Goal: Transaction & Acquisition: Purchase product/service

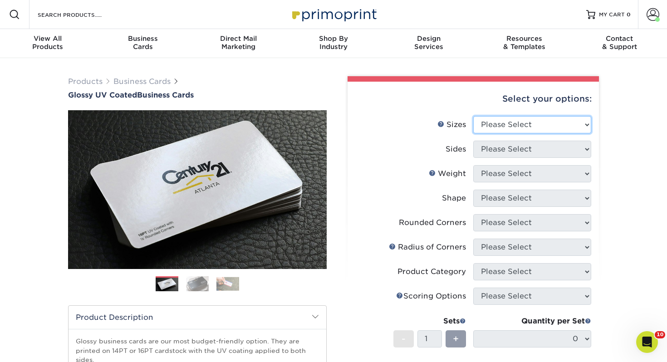
click at [553, 122] on select "Please Select 1.5" x 3.5" - Mini 1.75" x 3.5" - Mini 2" x 2" - Square 2" x 3" -…" at bounding box center [532, 124] width 118 height 17
select select "2.00x3.50"
click at [473, 116] on select "Please Select 1.5" x 3.5" - Mini 1.75" x 3.5" - Mini 2" x 2" - Square 2" x 3" -…" at bounding box center [532, 124] width 118 height 17
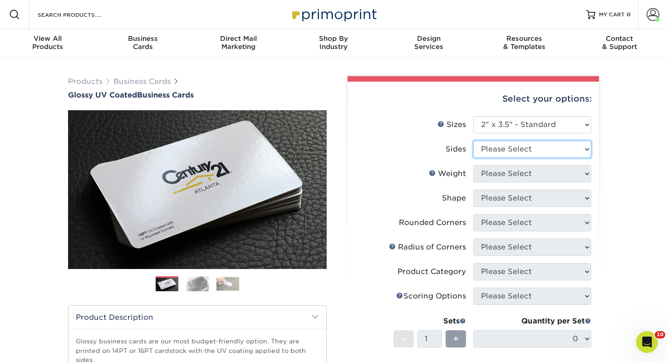
click at [535, 143] on select "Please Select Print Both Sides Print Front Only" at bounding box center [532, 149] width 118 height 17
select select "13abbda7-1d64-4f25-8bb2-c179b224825d"
click at [473, 141] on select "Please Select Print Both Sides Print Front Only" at bounding box center [532, 149] width 118 height 17
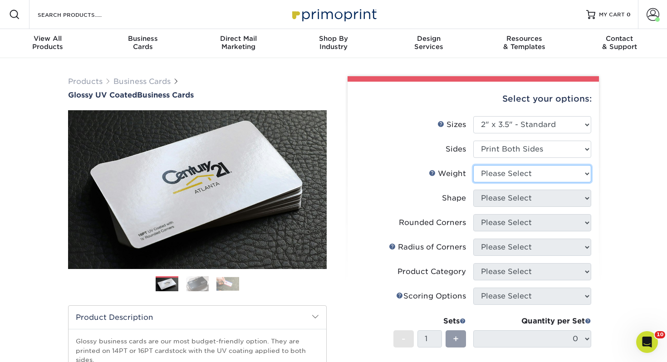
click at [521, 178] on select "Please Select 16PT 14PT" at bounding box center [532, 173] width 118 height 17
select select "14PT"
click at [473, 165] on select "Please Select 16PT 14PT" at bounding box center [532, 173] width 118 height 17
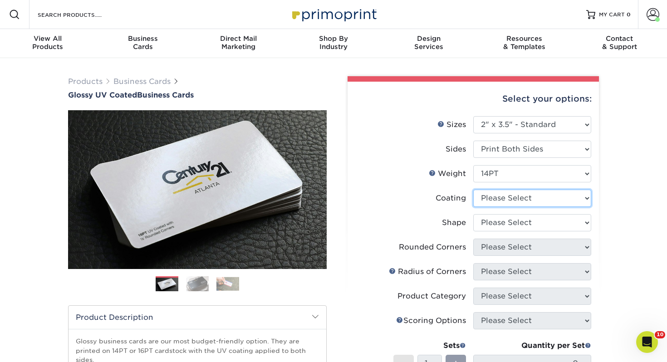
click at [533, 193] on select at bounding box center [532, 198] width 118 height 17
select select "ae367451-b2b8-45df-a344-0f05b6a12993"
click at [473, 190] on select at bounding box center [532, 198] width 118 height 17
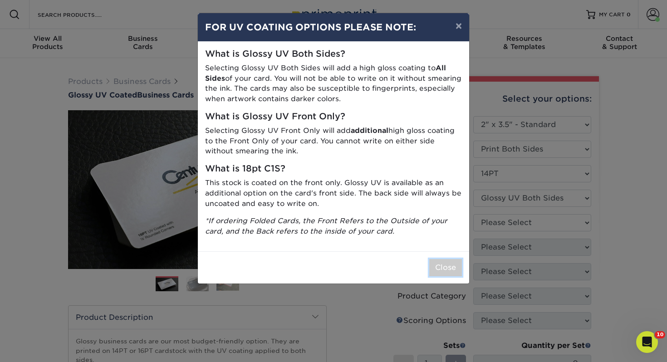
click at [438, 264] on button "Close" at bounding box center [445, 267] width 33 height 17
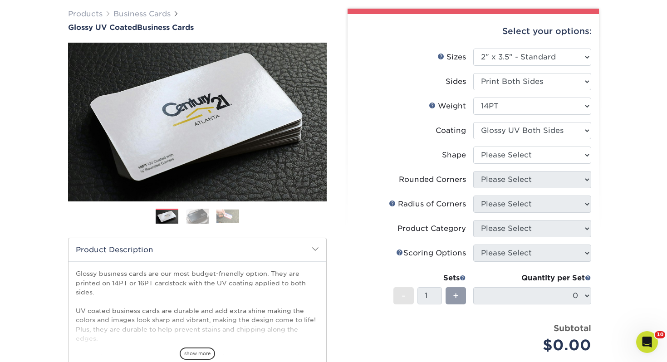
scroll to position [74, 0]
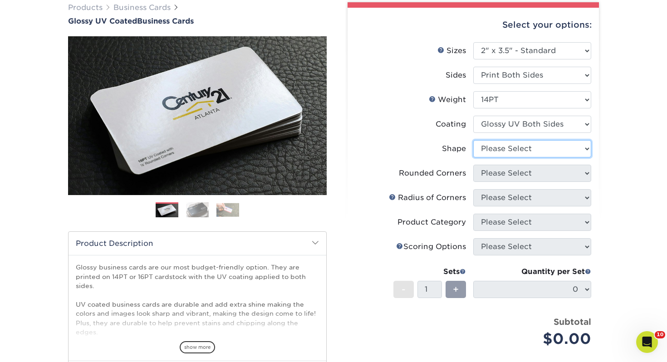
click at [557, 140] on select "Please Select Standard" at bounding box center [532, 148] width 118 height 17
select select "standard"
click at [473, 140] on select "Please Select Standard" at bounding box center [532, 148] width 118 height 17
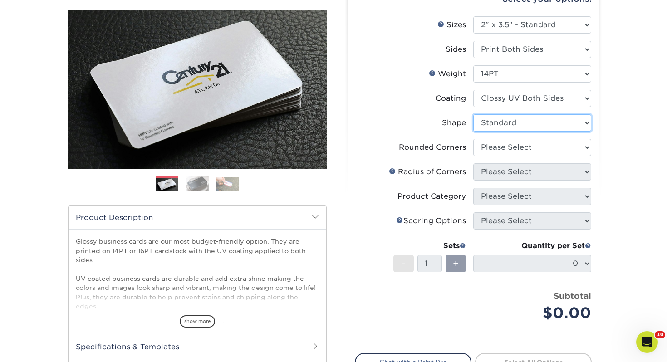
scroll to position [106, 0]
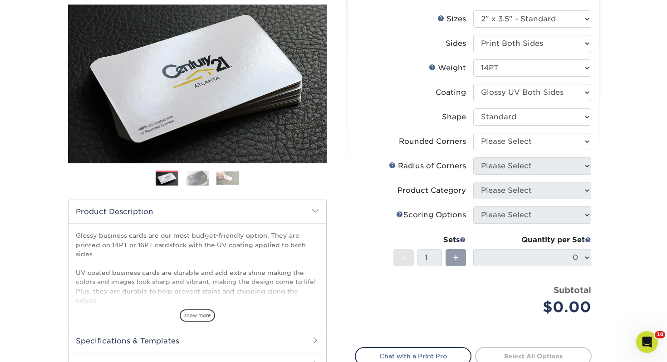
click at [515, 127] on li "Shape Please Select Standard" at bounding box center [473, 120] width 236 height 25
click at [512, 136] on select "Please Select Yes - Round 2 Corners Yes - Round 4 Corners No" at bounding box center [532, 141] width 118 height 17
select select "0"
click at [473, 133] on select "Please Select Yes - Round 2 Corners Yes - Round 4 Corners No" at bounding box center [532, 141] width 118 height 17
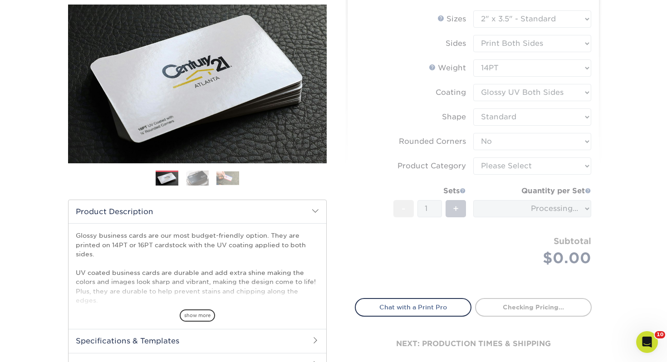
click at [505, 171] on form "Sizes Help Sizes Please Select 1.5" x 3.5" - Mini 1.75" x 3.5" - Mini 2" x 2" -…" at bounding box center [473, 148] width 237 height 277
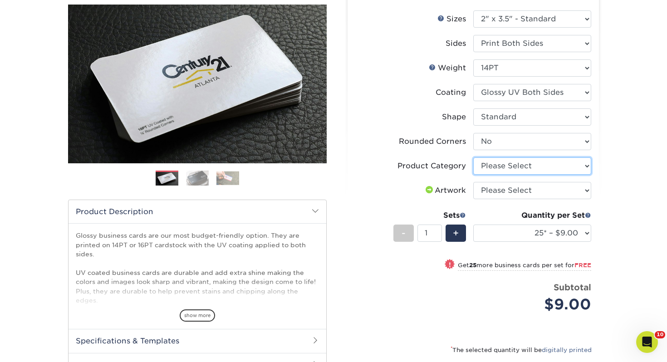
click at [530, 172] on select "Please Select Business Cards" at bounding box center [532, 166] width 118 height 17
select select "3b5148f1-0588-4f88-a218-97bcfdce65c1"
click at [473, 158] on select "Please Select Business Cards" at bounding box center [532, 166] width 118 height 17
click at [520, 192] on select "Please Select I will upload files I need a design - $100" at bounding box center [532, 190] width 118 height 17
select select "upload"
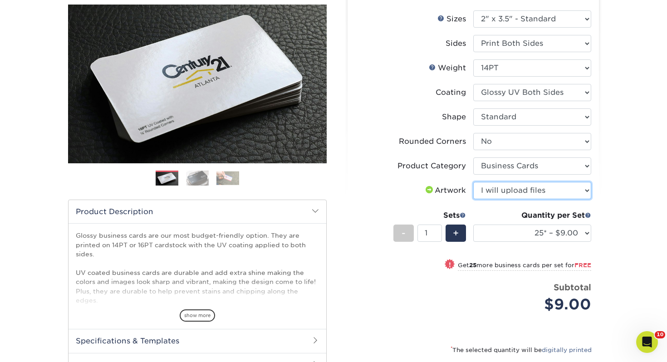
click at [473, 182] on select "Please Select I will upload files I need a design - $100" at bounding box center [532, 190] width 118 height 17
click at [520, 221] on div "Quantity per Set 25* – $9.00 50* – $9.00 100* – $9.00 250* – $17.00 500 – $33.0…" at bounding box center [532, 231] width 118 height 42
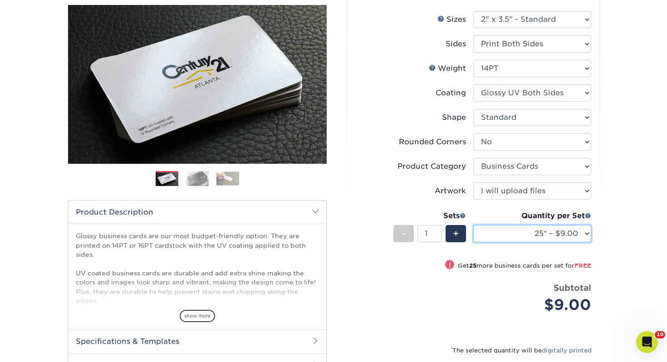
click at [518, 229] on select "25* – $9.00 50* – $9.00 100* – $9.00 250* – $17.00 500 – $33.00 1000 – $42.00 2…" at bounding box center [532, 233] width 118 height 17
select select "250* – $17.00"
click at [473, 225] on select "25* – $9.00 50* – $9.00 100* – $9.00 250* – $17.00 500 – $33.00 1000 – $42.00 2…" at bounding box center [532, 233] width 118 height 17
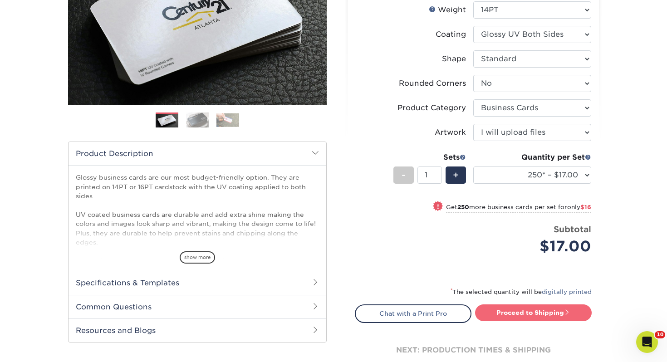
click at [522, 305] on link "Proceed to Shipping" at bounding box center [533, 313] width 117 height 16
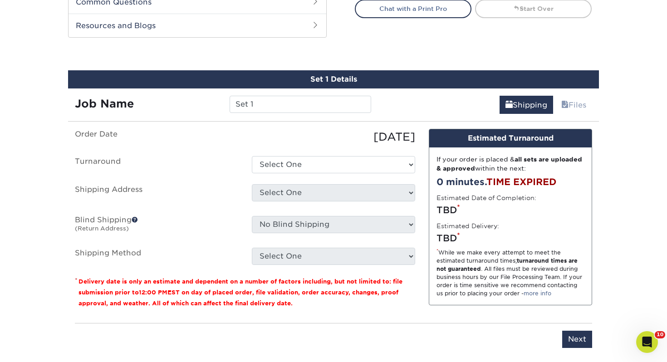
scroll to position [493, 0]
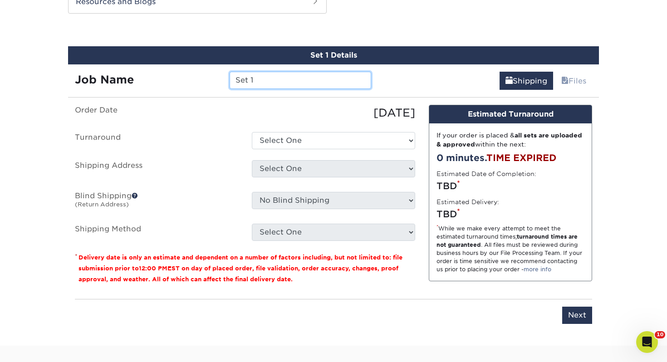
drag, startPoint x: 288, startPoint y: 85, endPoint x: 113, endPoint y: 72, distance: 176.1
click at [113, 72] on div "Job Name Set 1" at bounding box center [223, 80] width 310 height 17
type input "N"
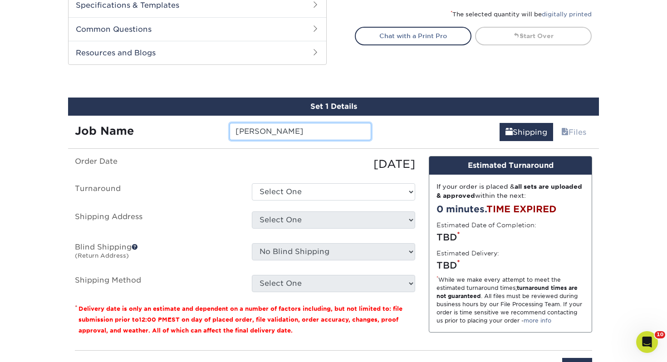
scroll to position [443, 0]
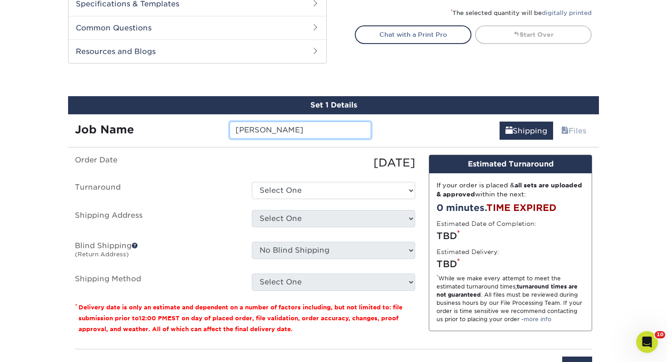
type input "[PERSON_NAME]"
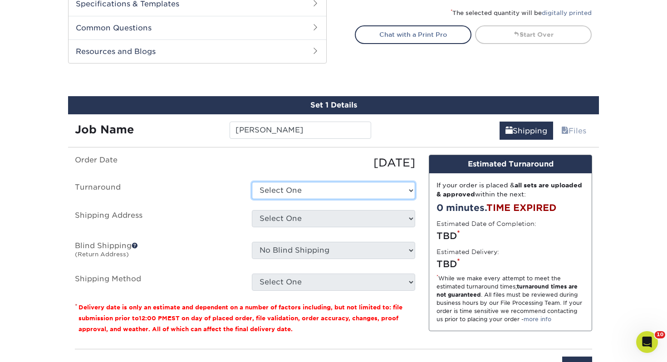
click at [317, 186] on select "Select One 2-4 Business Days 2 Day Next Business Day" at bounding box center [333, 190] width 163 height 17
select select "0d2015eb-ac6c-4252-b2f1-1c5560e96a65"
click at [252, 182] on select "Select One 2-4 Business Days 2 Day Next Business Day" at bounding box center [333, 190] width 163 height 17
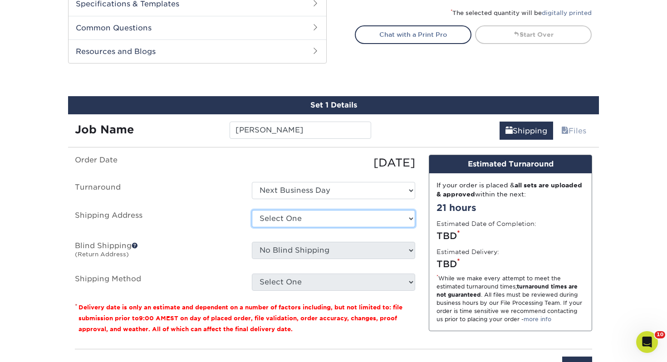
click at [313, 216] on select "Select One Adrian, MI Akron, OH" at bounding box center [333, 218] width 163 height 17
select select "284357"
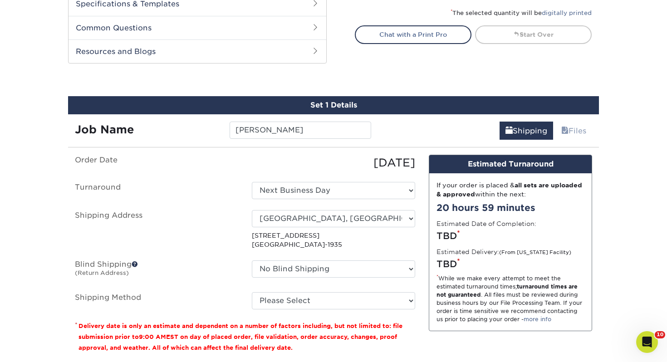
scroll to position [478, 0]
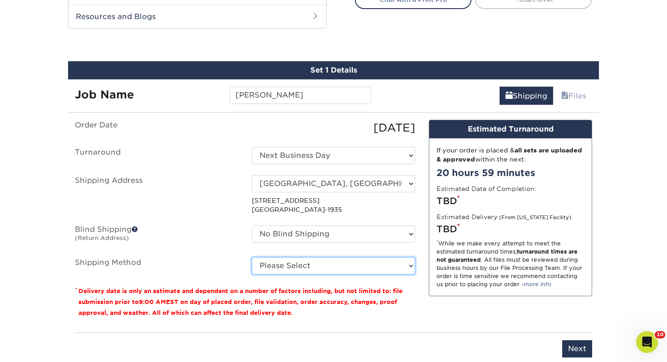
click at [306, 270] on select "Please Select Ground Shipping (+$7.84) 3 Day Shipping Service (+$15.33) 2 Day A…" at bounding box center [333, 265] width 163 height 17
select select "03"
click at [252, 257] on select "Please Select Ground Shipping (+$7.84) 3 Day Shipping Service (+$15.33) 2 Day A…" at bounding box center [333, 265] width 163 height 17
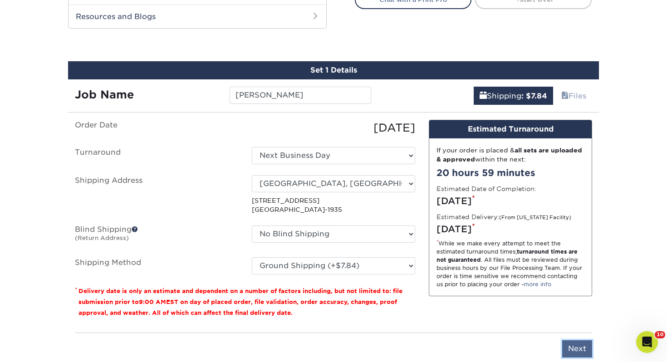
click at [572, 346] on input "Next" at bounding box center [577, 348] width 30 height 17
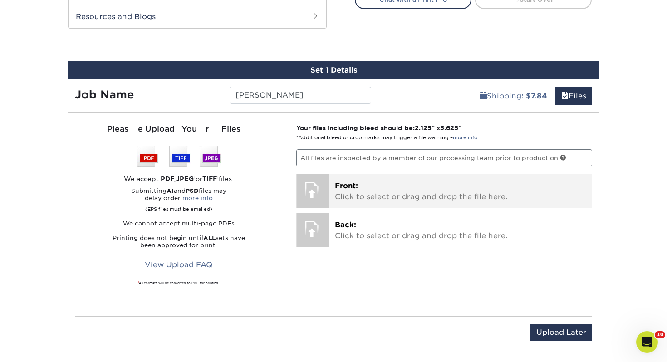
click at [377, 199] on p "Front: Click to select or drag and drop the file here." at bounding box center [460, 192] width 251 height 22
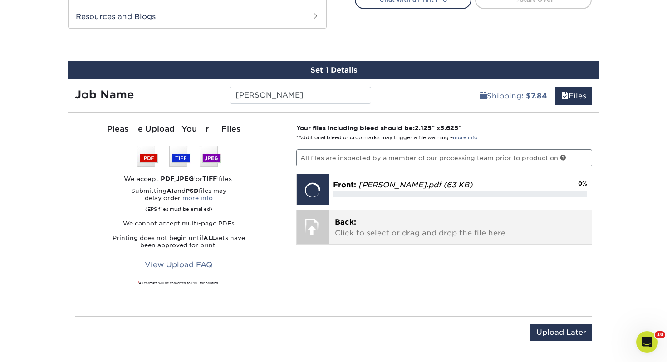
click at [381, 236] on p "Back: Click to select or drag and drop the file here." at bounding box center [460, 228] width 251 height 22
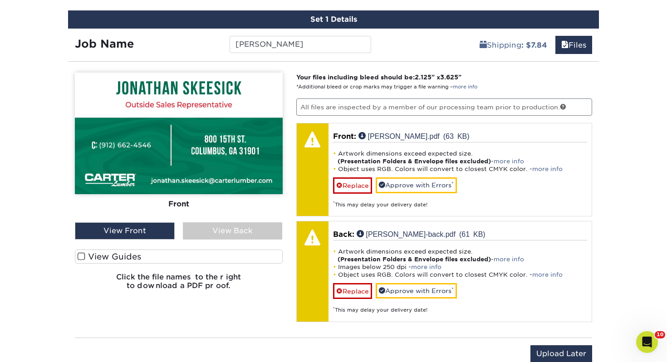
scroll to position [557, 0]
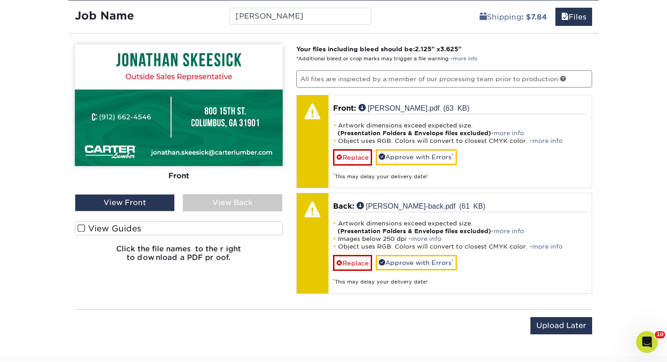
click at [239, 230] on label "View Guides" at bounding box center [179, 229] width 208 height 14
click at [0, 0] on input "View Guides" at bounding box center [0, 0] width 0 height 0
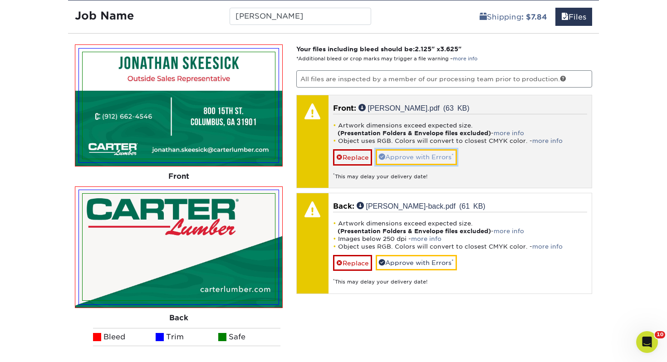
click at [415, 162] on link "Approve with Errors *" at bounding box center [416, 156] width 81 height 15
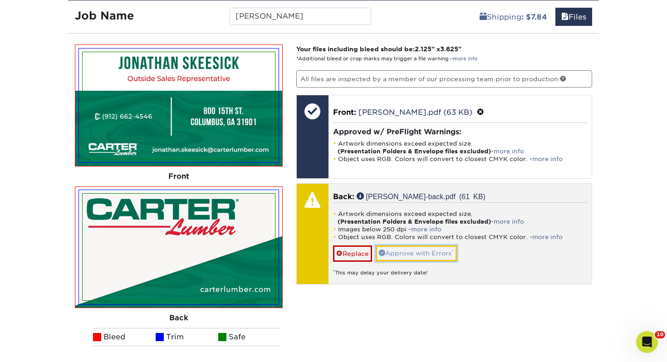
click at [415, 255] on link "Approve with Errors *" at bounding box center [416, 253] width 81 height 15
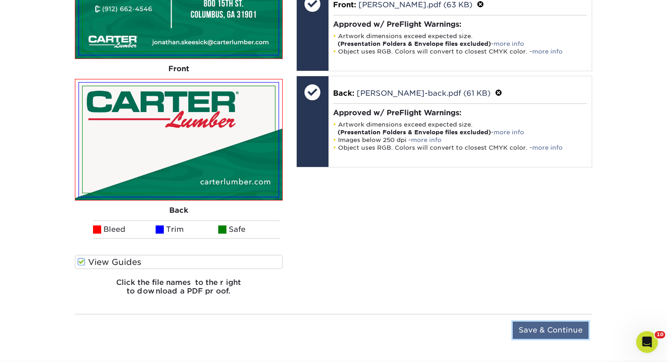
click at [565, 322] on input "Save & Continue" at bounding box center [551, 330] width 76 height 17
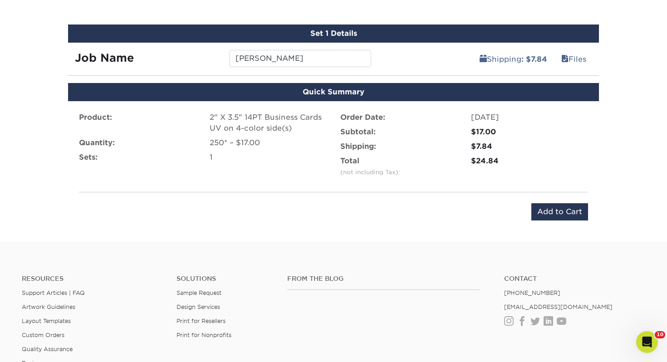
scroll to position [494, 0]
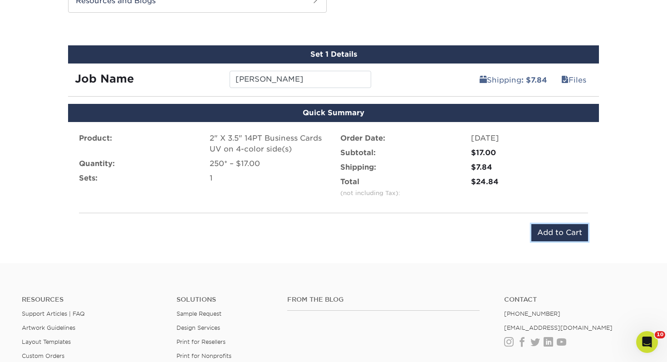
click at [559, 227] on input "Add to Cart" at bounding box center [560, 232] width 57 height 17
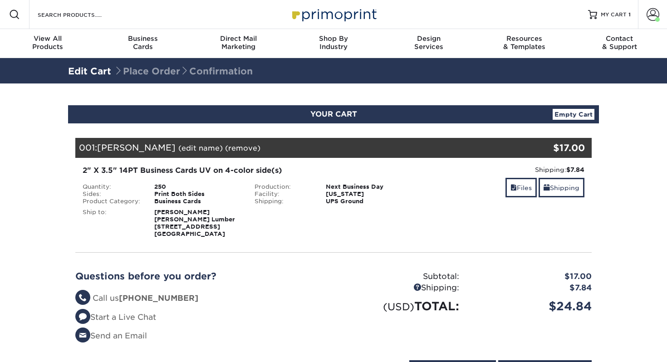
select select "284357"
click at [565, 189] on link "Shipping" at bounding box center [562, 188] width 46 height 20
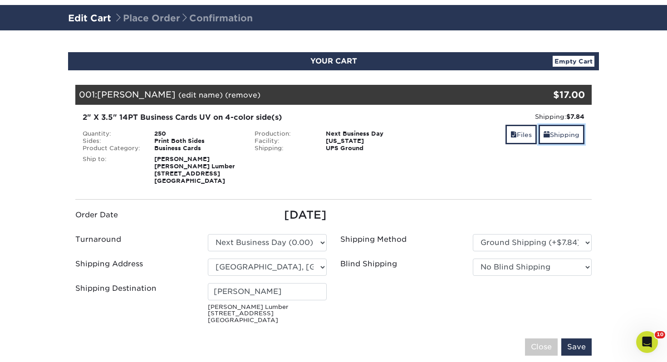
scroll to position [79, 0]
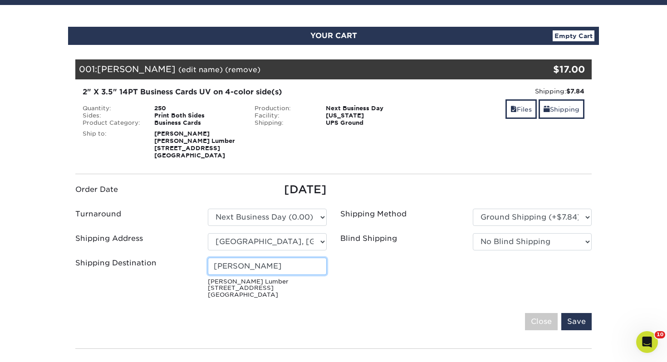
click at [285, 265] on input "Roger Webb" at bounding box center [267, 266] width 119 height 17
drag, startPoint x: 284, startPoint y: 265, endPoint x: 118, endPoint y: 258, distance: 165.8
click at [118, 258] on div "Shipping Destination Roger Webb Carter Lumber 800 15th St Columbus, GA 31901" at bounding box center [201, 280] width 265 height 44
type input "[PERSON_NAME]"
click at [589, 325] on input "Save" at bounding box center [577, 321] width 30 height 17
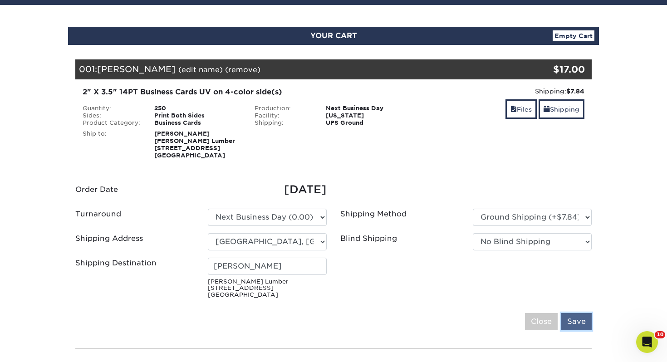
scroll to position [80, 0]
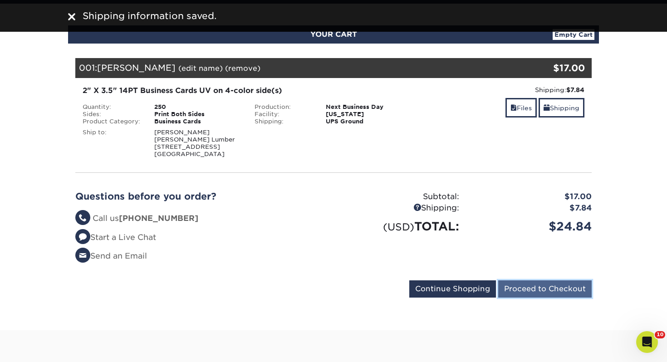
click at [533, 289] on input "Proceed to Checkout" at bounding box center [545, 289] width 94 height 17
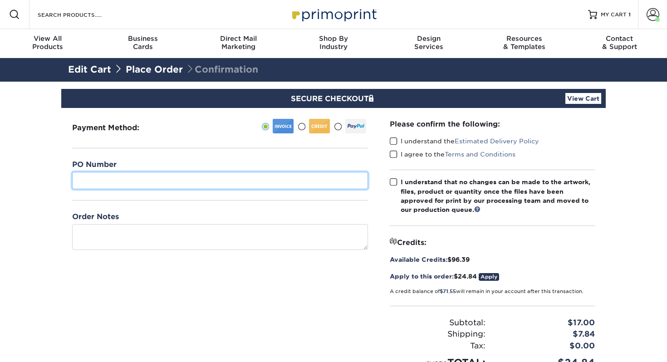
click at [193, 178] on input "text" at bounding box center [220, 180] width 296 height 17
type input "459"
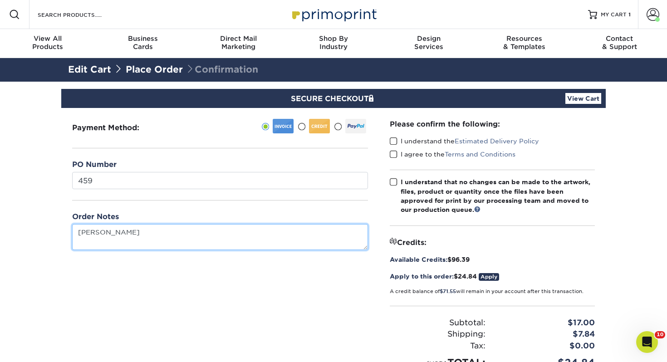
type textarea "[PERSON_NAME]"
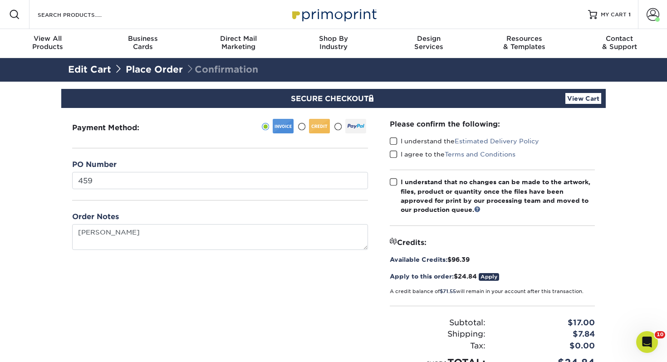
click at [392, 142] on span at bounding box center [394, 141] width 8 height 9
click at [0, 0] on input "I understand the Estimated Delivery Policy" at bounding box center [0, 0] width 0 height 0
drag, startPoint x: 391, startPoint y: 151, endPoint x: 396, endPoint y: 177, distance: 25.8
click at [391, 151] on span at bounding box center [394, 154] width 8 height 9
click at [0, 0] on input "I agree to the Terms and Conditions" at bounding box center [0, 0] width 0 height 0
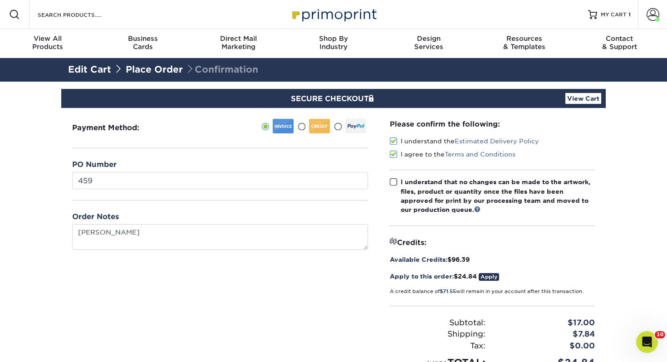
click at [395, 186] on span at bounding box center [394, 182] width 8 height 9
click at [0, 0] on input "I understand that no changes can be made to the artwork, files, product or quan…" at bounding box center [0, 0] width 0 height 0
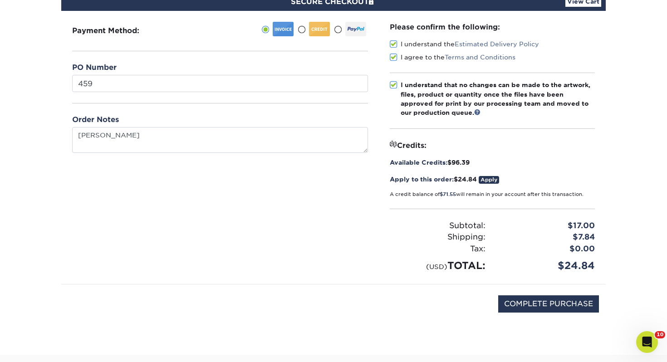
scroll to position [145, 0]
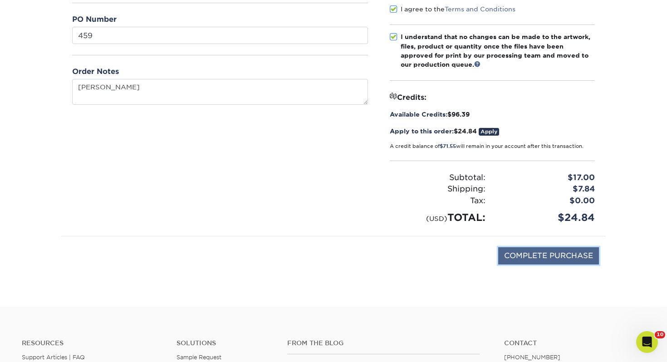
click at [532, 256] on input "COMPLETE PURCHASE" at bounding box center [548, 255] width 101 height 17
type input "PROCESSING, PLEASE WAIT..."
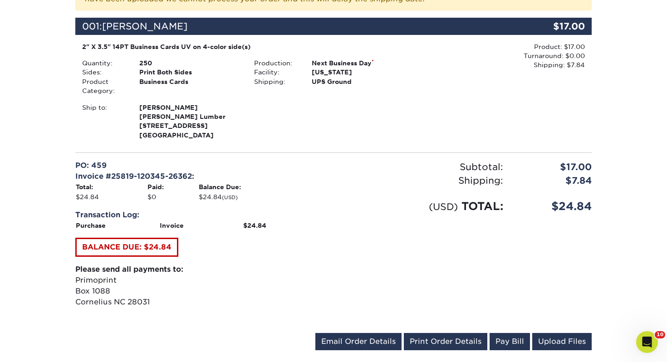
scroll to position [503, 0]
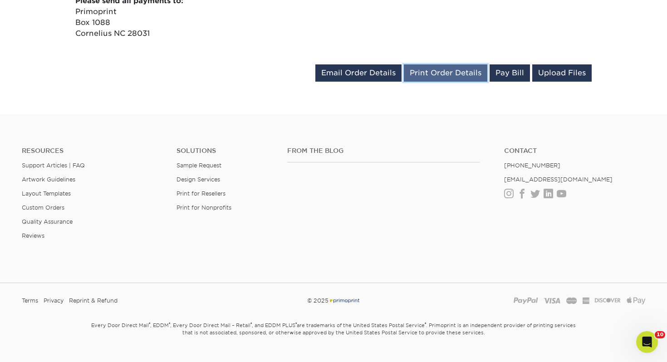
click at [451, 70] on link "Print Order Details" at bounding box center [446, 72] width 84 height 17
